Goal: Check status: Check status

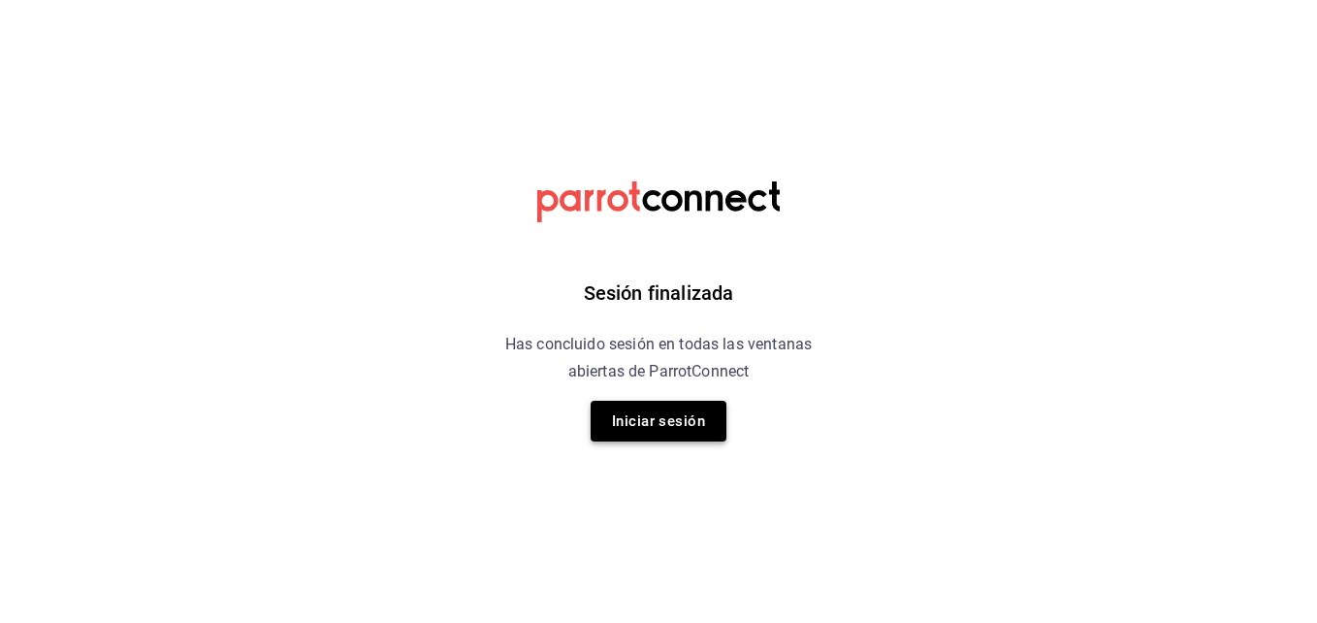
click at [649, 413] on button "Iniciar sesión" at bounding box center [659, 421] width 136 height 41
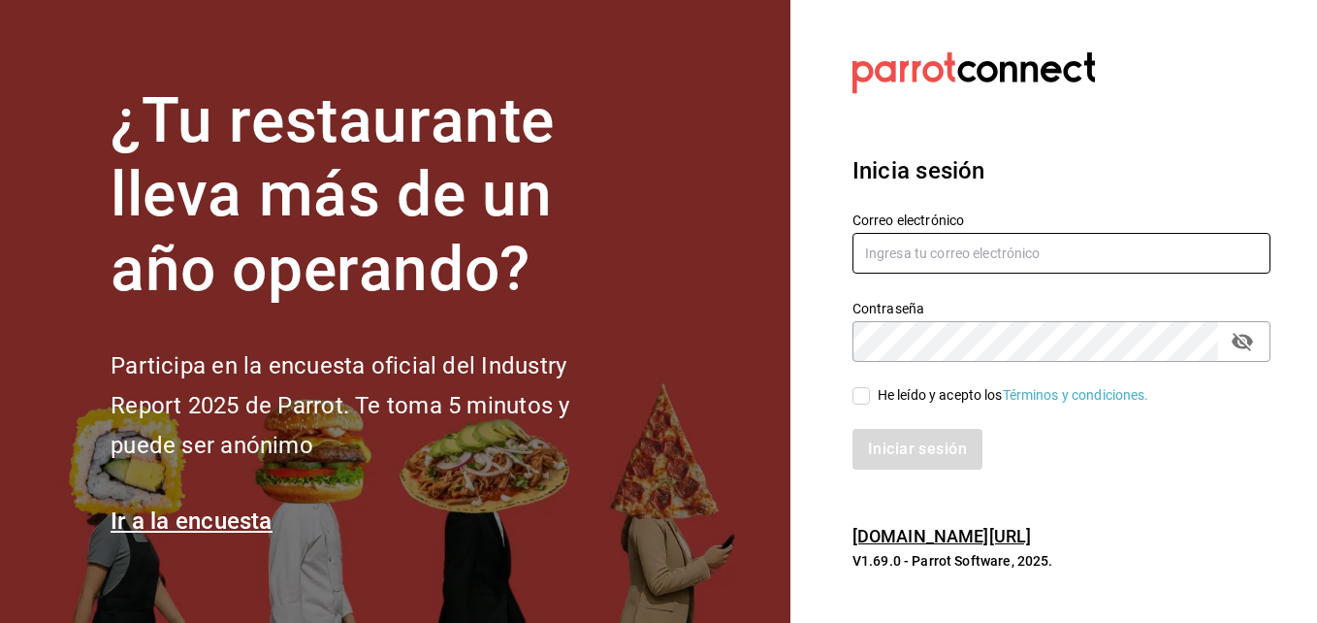
type input "[EMAIL_ADDRESS][DOMAIN_NAME]"
click at [866, 401] on input "He leído y acepto los Términos y condiciones." at bounding box center [861, 395] width 17 height 17
checkbox input "true"
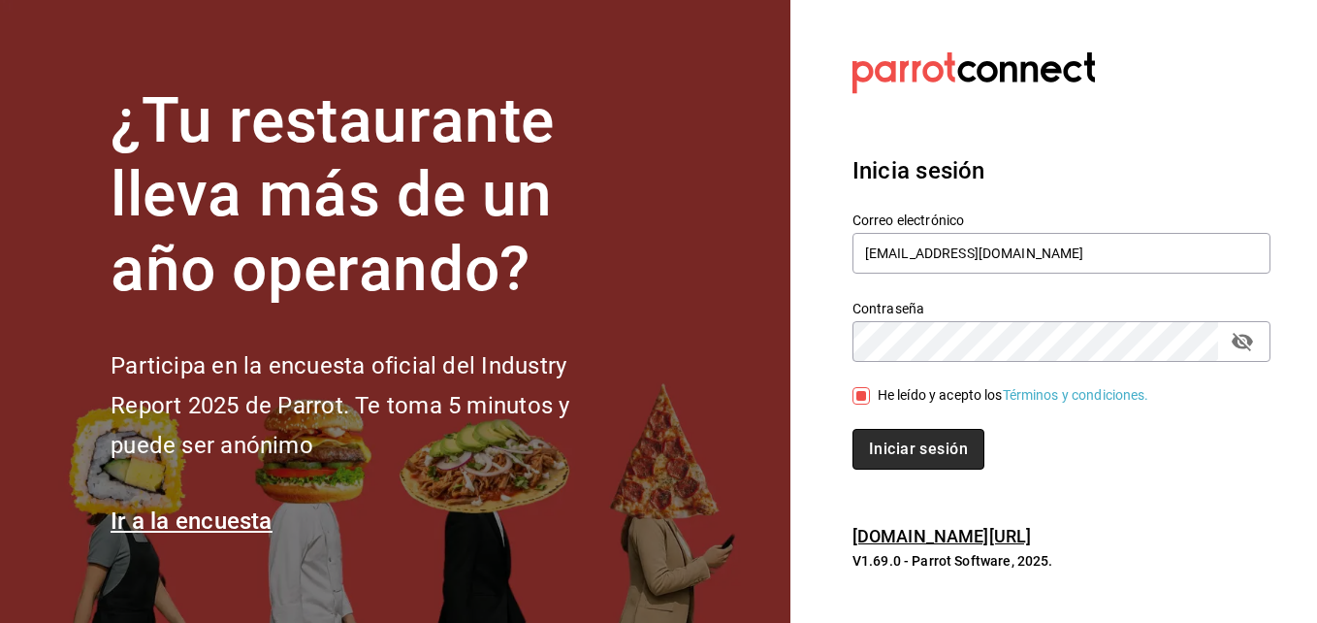
click at [902, 456] on button "Iniciar sesión" at bounding box center [919, 449] width 132 height 41
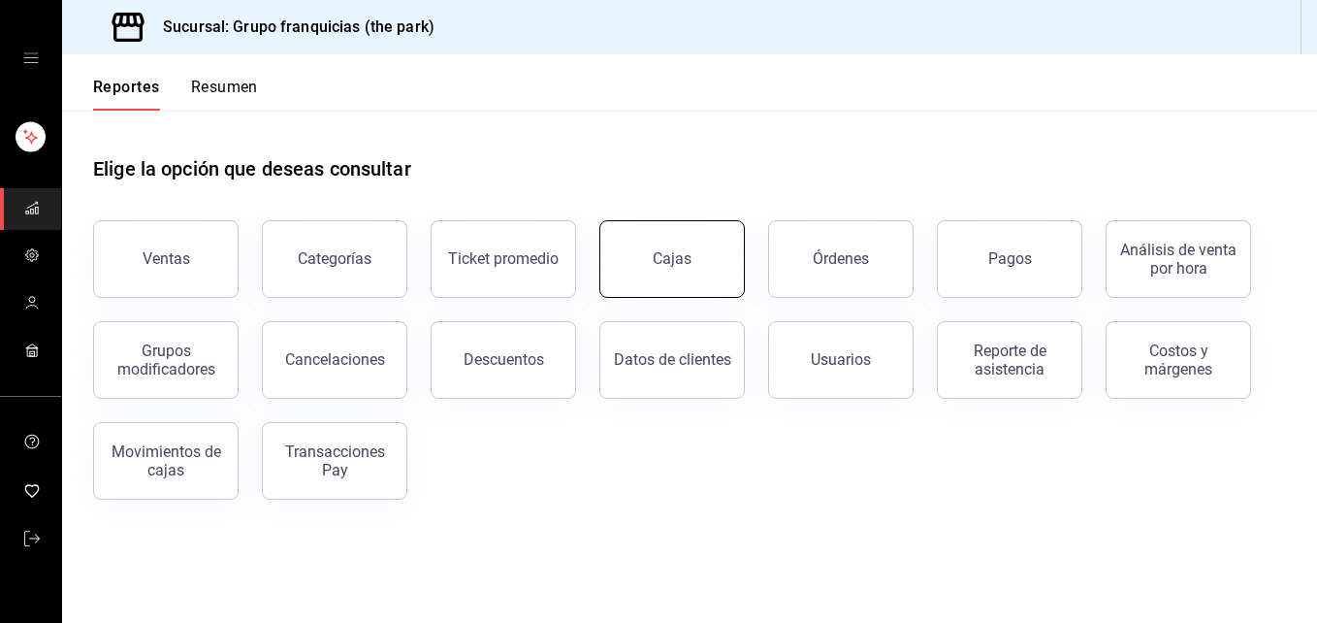
click at [631, 263] on button "Cajas" at bounding box center [671, 259] width 145 height 78
click at [669, 264] on div "Cajas" at bounding box center [672, 258] width 39 height 18
